Goal: Transaction & Acquisition: Download file/media

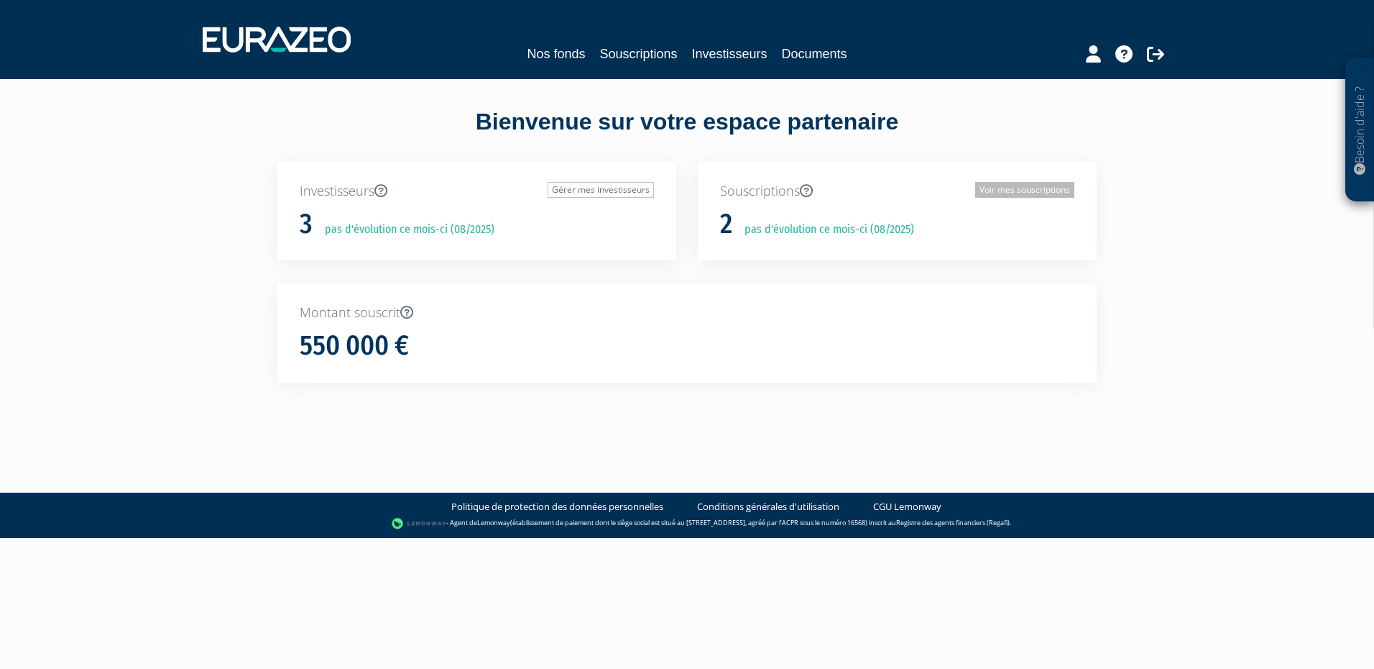
click at [1010, 184] on link "Voir mes souscriptions" at bounding box center [1024, 190] width 99 height 16
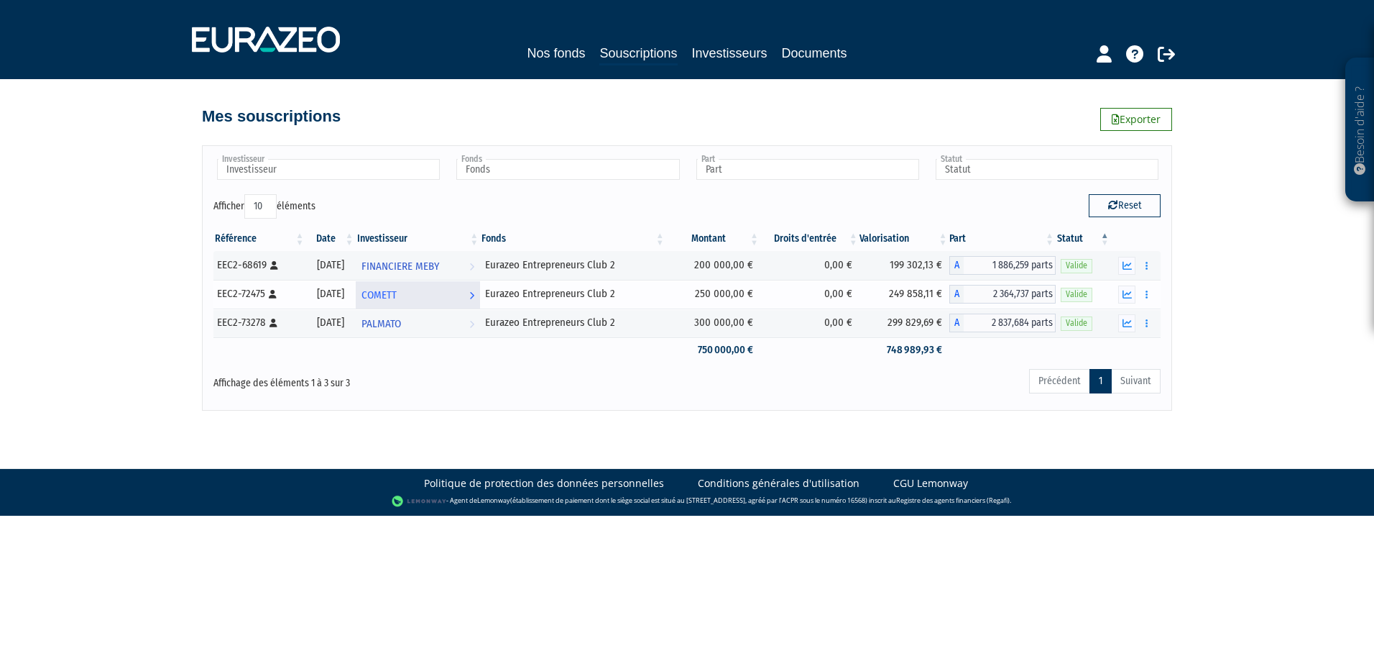
click at [394, 298] on span "COMETT" at bounding box center [379, 295] width 35 height 27
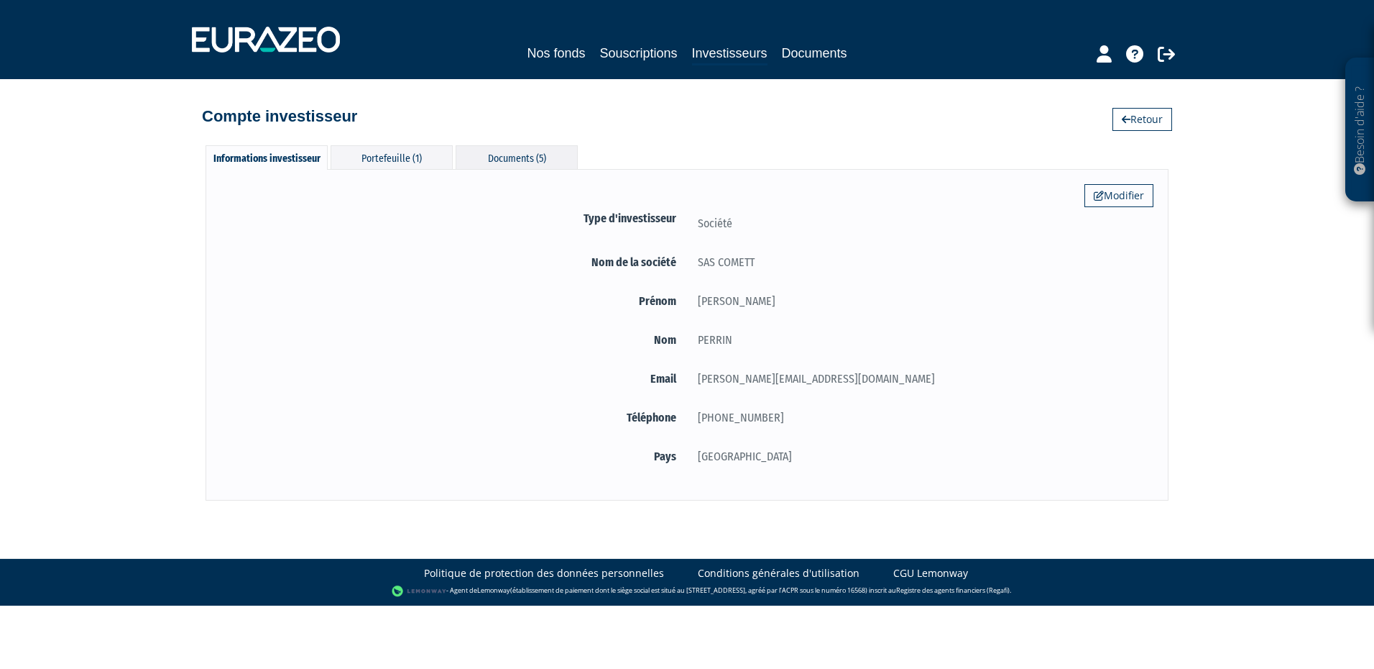
click at [505, 167] on div "Documents (5)" at bounding box center [517, 157] width 122 height 24
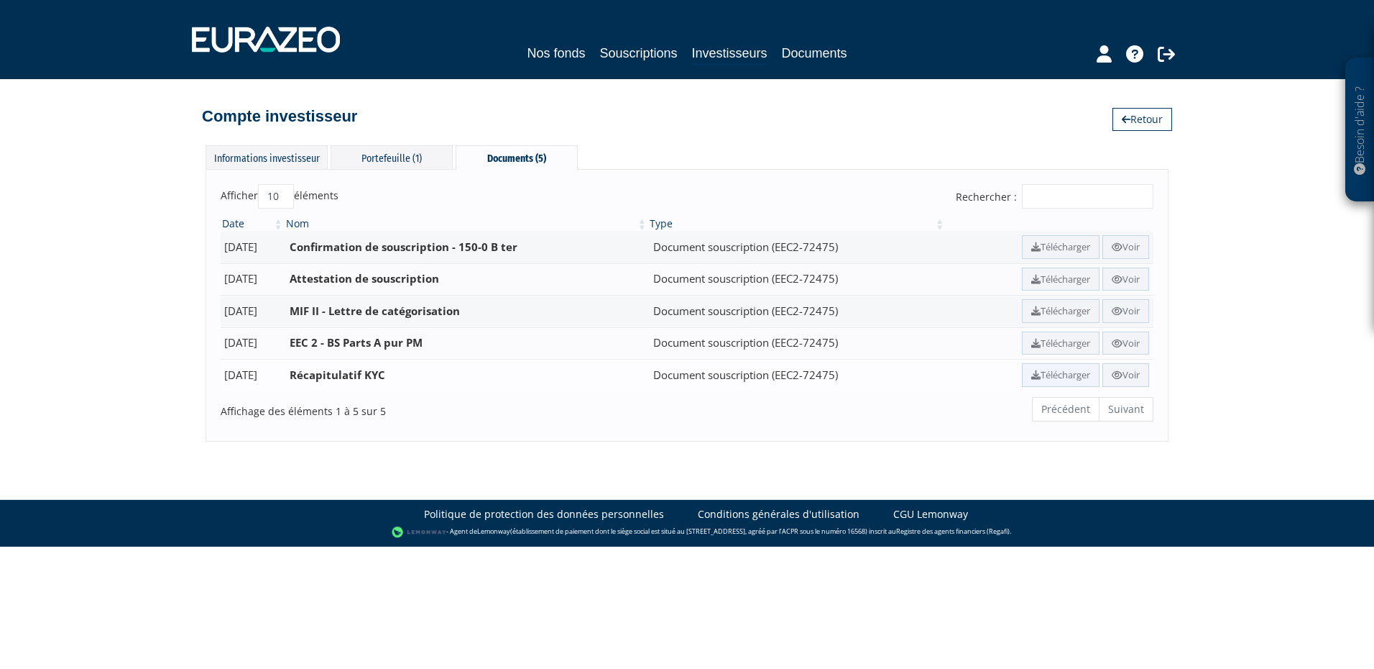
click at [1068, 372] on link "Télécharger" at bounding box center [1061, 375] width 78 height 24
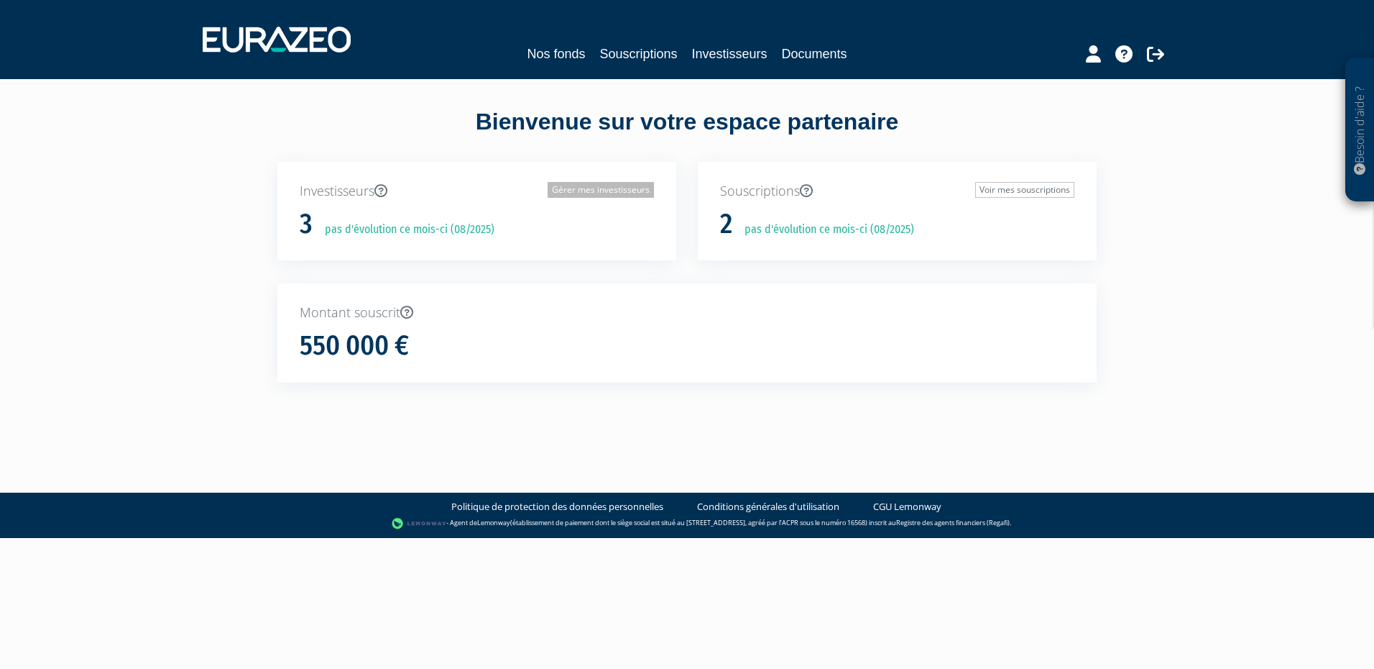
click at [602, 191] on link "Gérer mes investisseurs" at bounding box center [601, 190] width 106 height 16
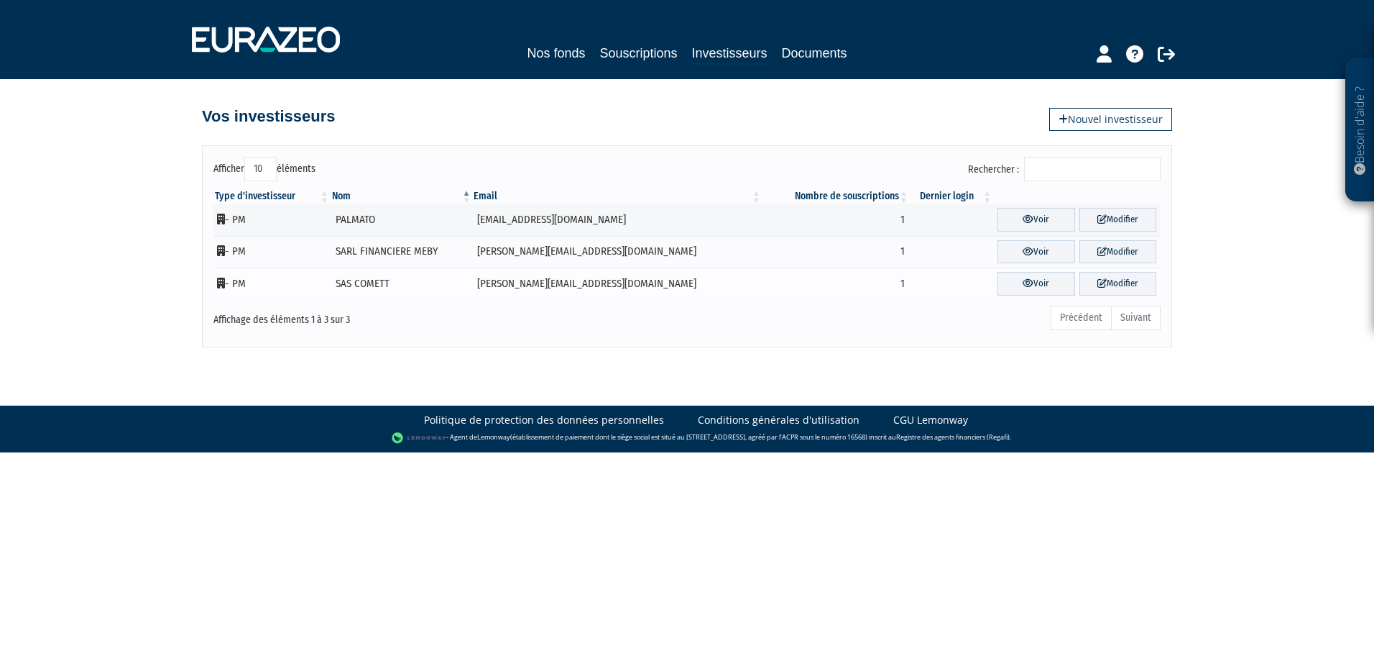
click at [446, 285] on td "SAS COMETT" at bounding box center [402, 283] width 142 height 32
click at [1042, 286] on link "Voir" at bounding box center [1036, 284] width 77 height 24
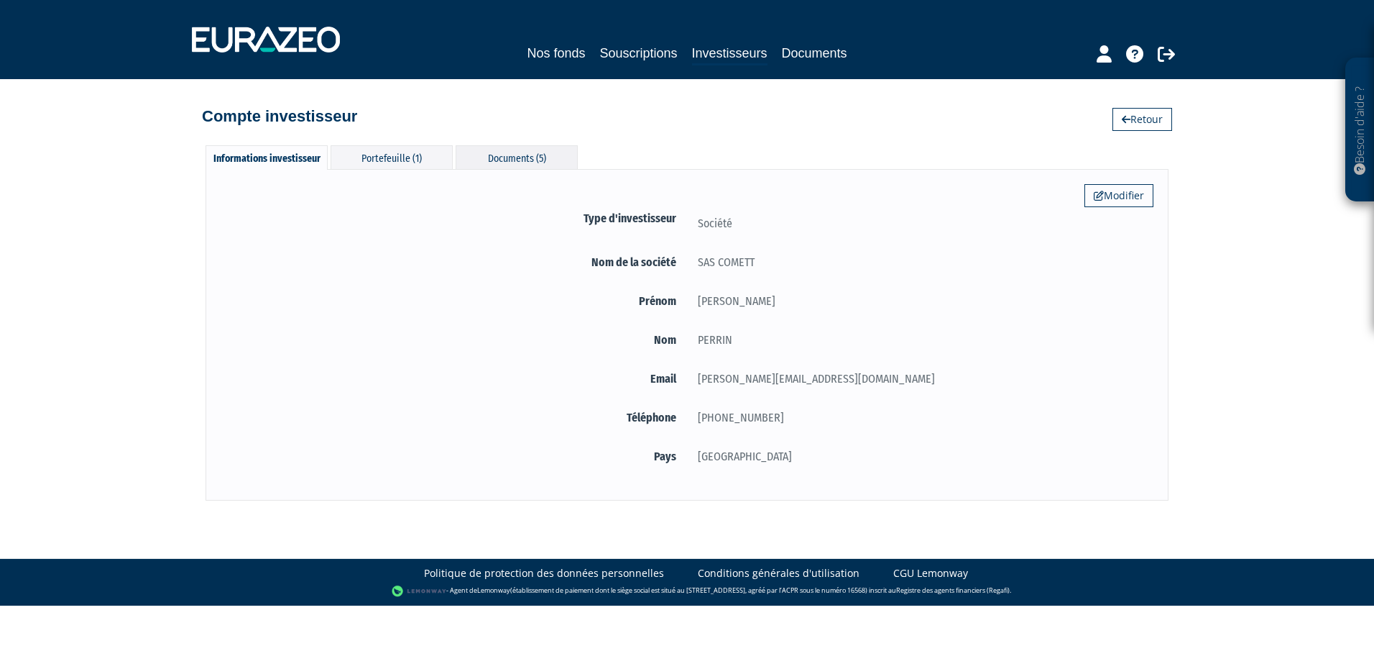
click at [533, 157] on div "Documents (5)" at bounding box center [517, 157] width 122 height 24
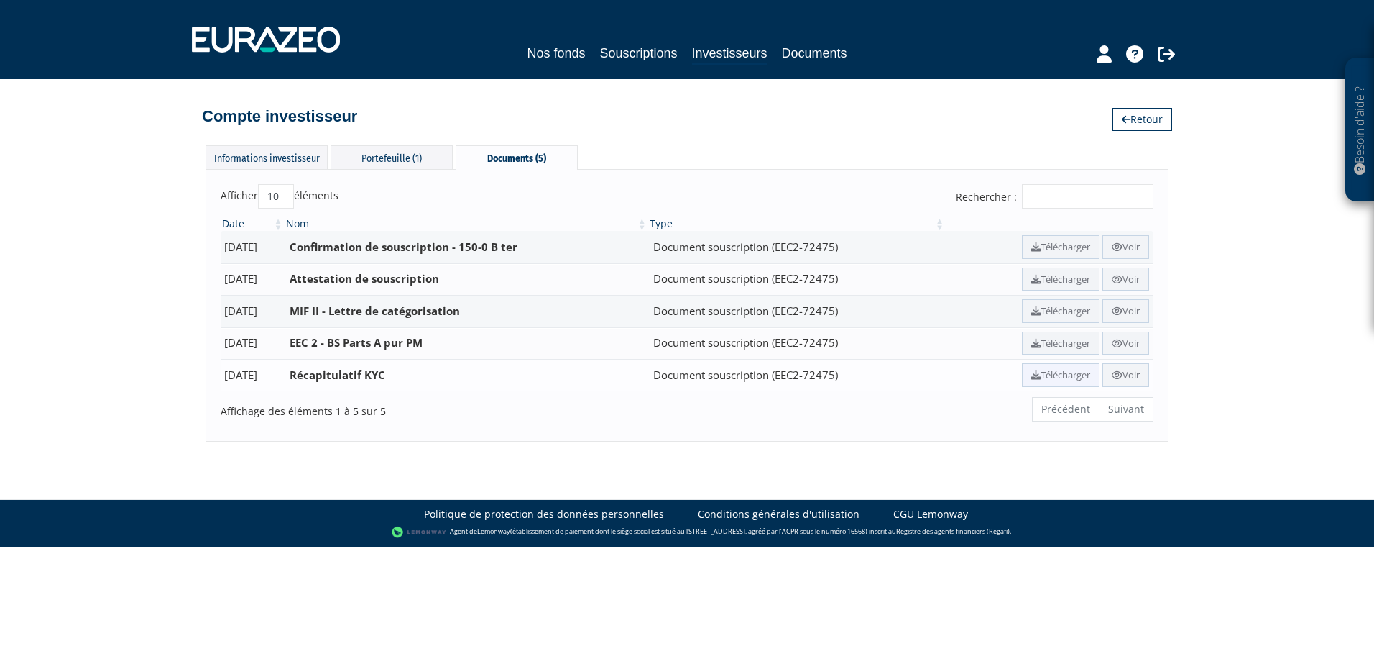
click at [1083, 385] on link "Télécharger" at bounding box center [1061, 375] width 78 height 24
click at [492, 156] on div "Documents (5)" at bounding box center [517, 157] width 122 height 24
